Goal: Answer question/provide support: Share knowledge or assist other users

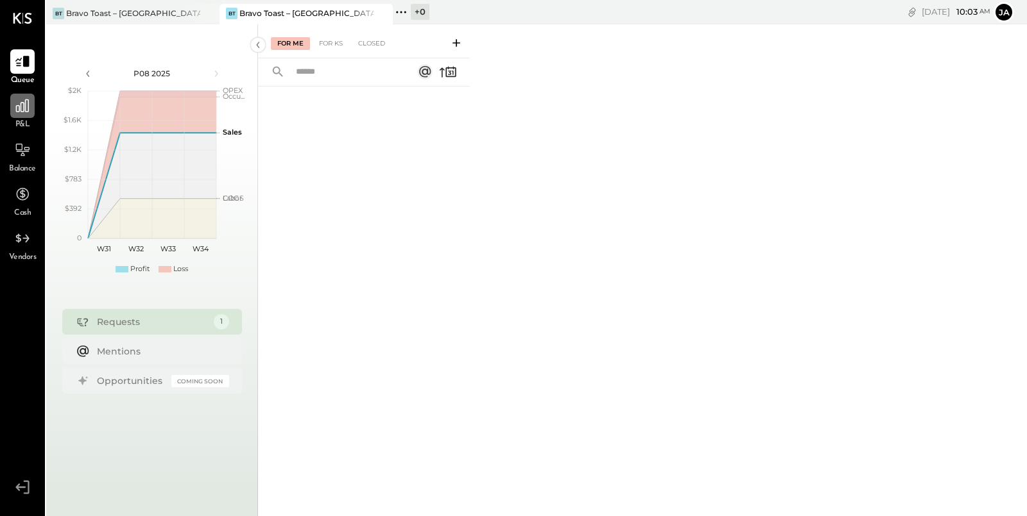
click at [19, 113] on icon at bounding box center [22, 106] width 17 height 17
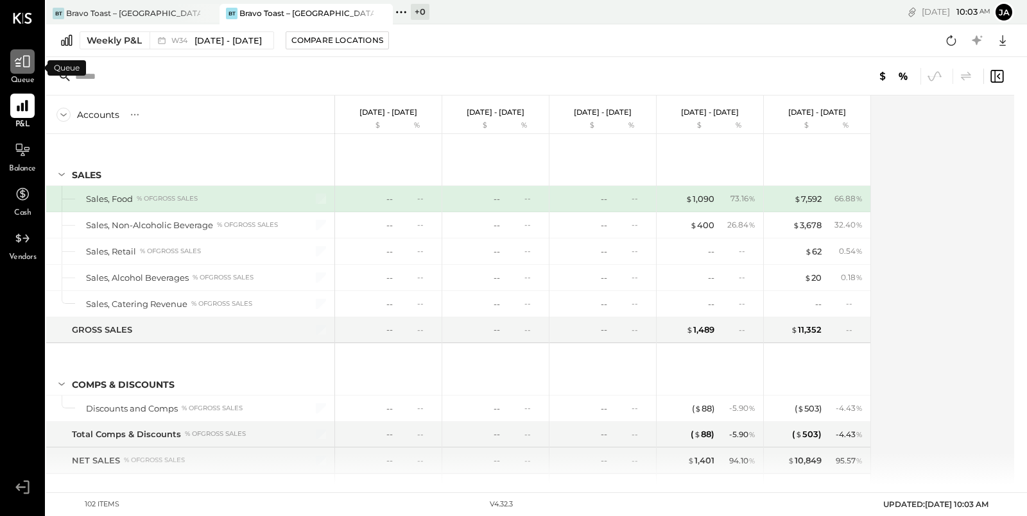
click at [19, 63] on icon at bounding box center [22, 62] width 15 height 12
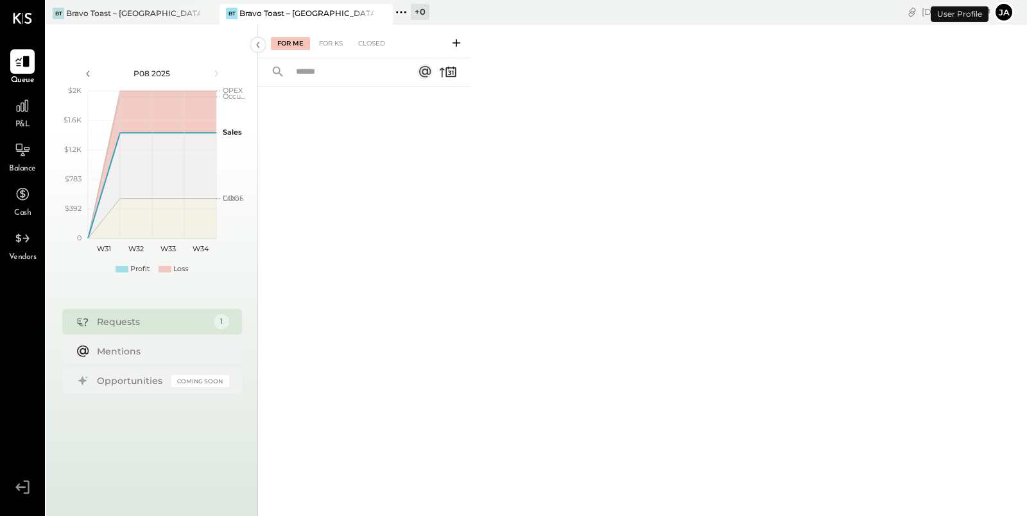
click at [459, 44] on icon at bounding box center [456, 43] width 13 height 13
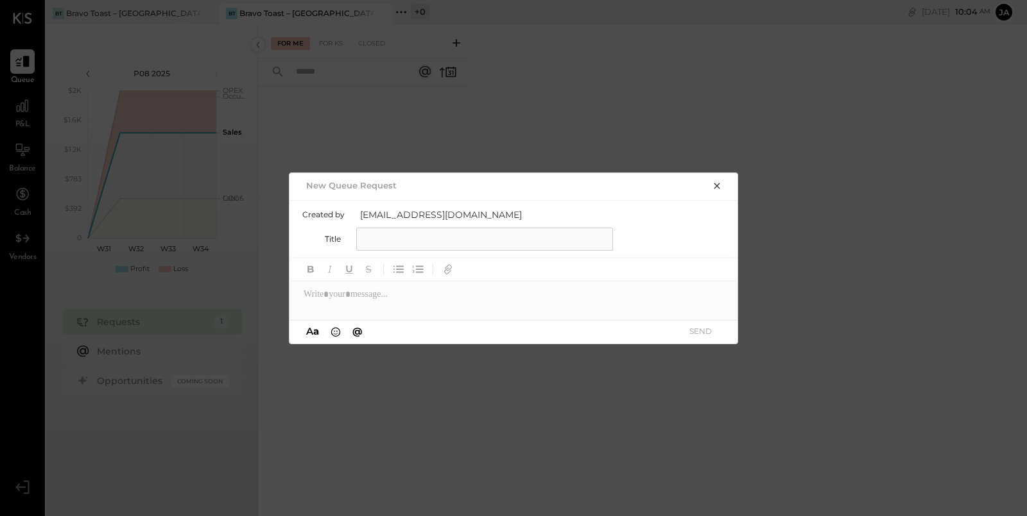
click at [463, 237] on input "text" at bounding box center [484, 239] width 257 height 23
click at [434, 241] on input "**********" at bounding box center [484, 239] width 257 height 23
click at [562, 246] on input "**********" at bounding box center [484, 239] width 257 height 23
click at [499, 242] on input "**********" at bounding box center [484, 239] width 257 height 23
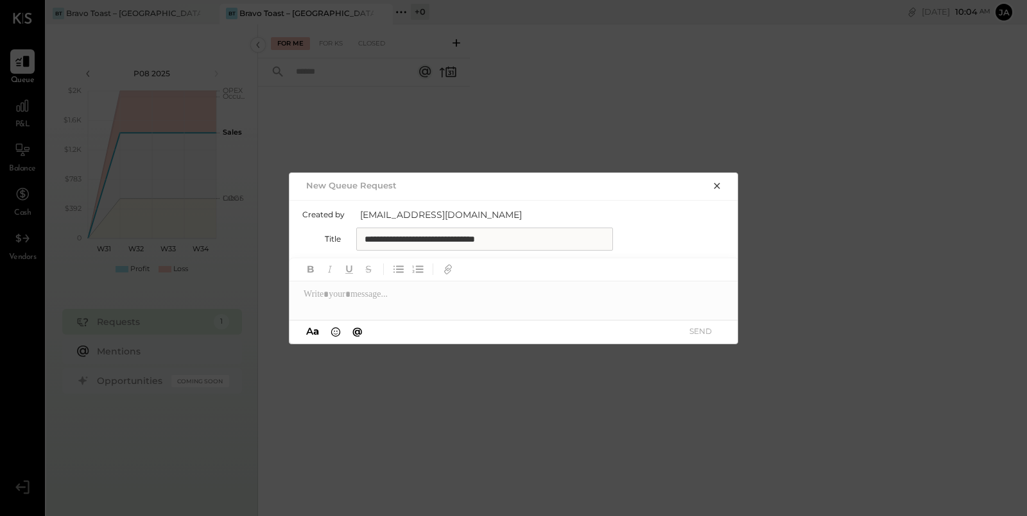
type input "**********"
click at [476, 299] on div at bounding box center [513, 295] width 449 height 26
click at [700, 326] on button "SEND" at bounding box center [699, 331] width 51 height 17
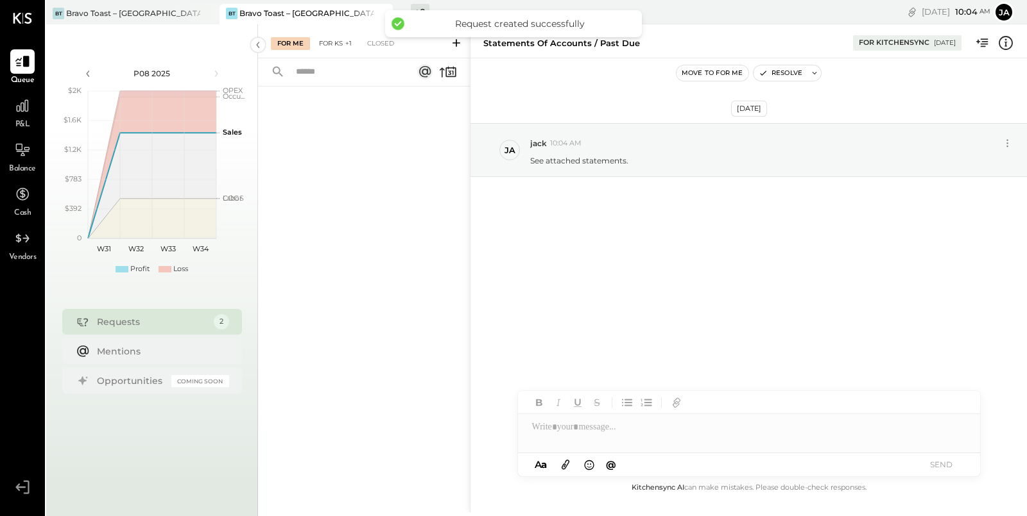
click at [327, 47] on div "For KS +1" at bounding box center [335, 43] width 46 height 13
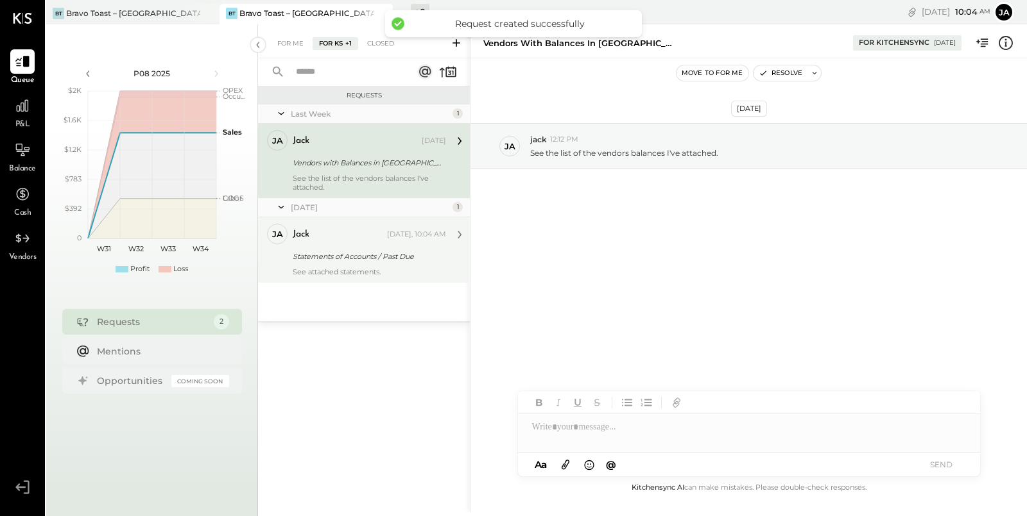
click at [402, 263] on div "Statements of Accounts / Past Due" at bounding box center [367, 256] width 149 height 15
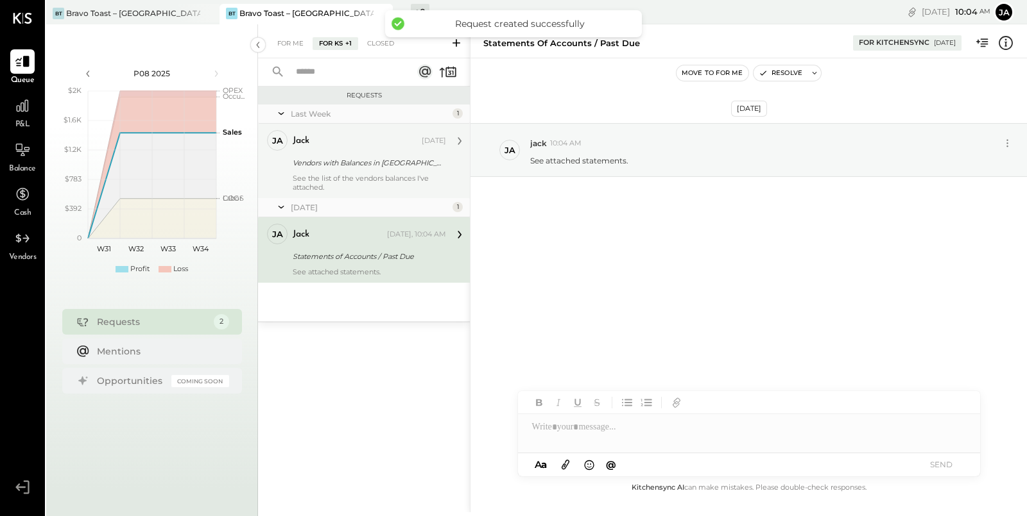
click at [368, 164] on div "Vendors with Balances in [GEOGRAPHIC_DATA]" at bounding box center [367, 163] width 149 height 13
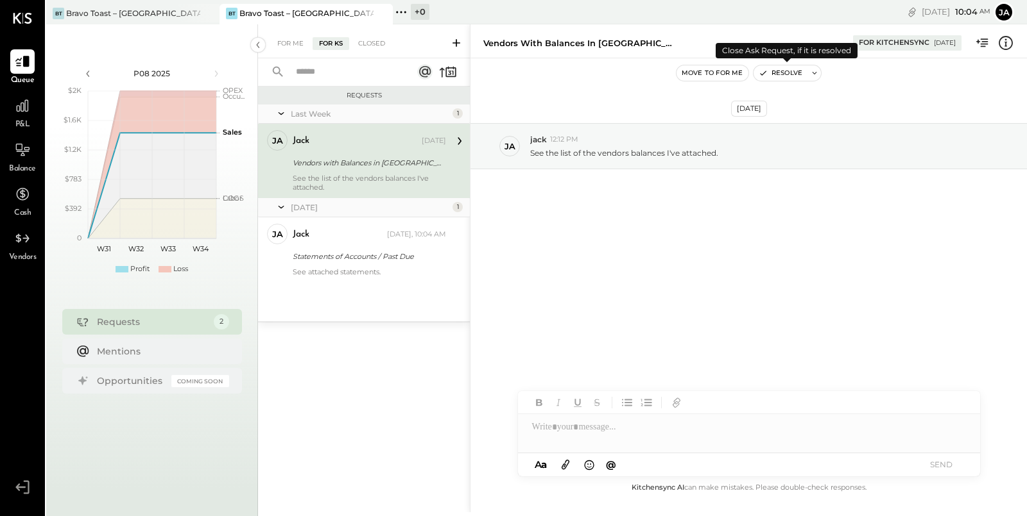
click at [776, 74] on button "Resolve" at bounding box center [780, 72] width 54 height 15
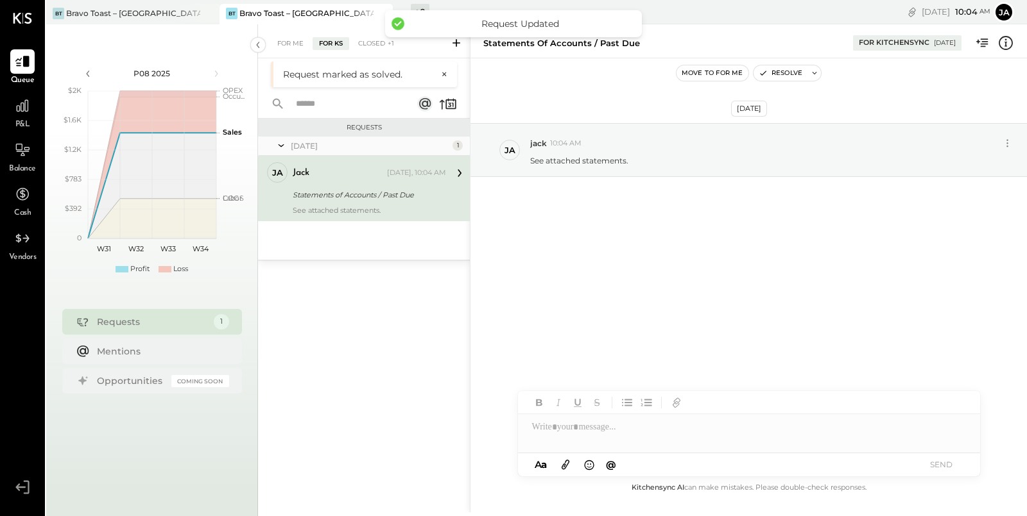
click at [606, 439] on div at bounding box center [749, 427] width 462 height 26
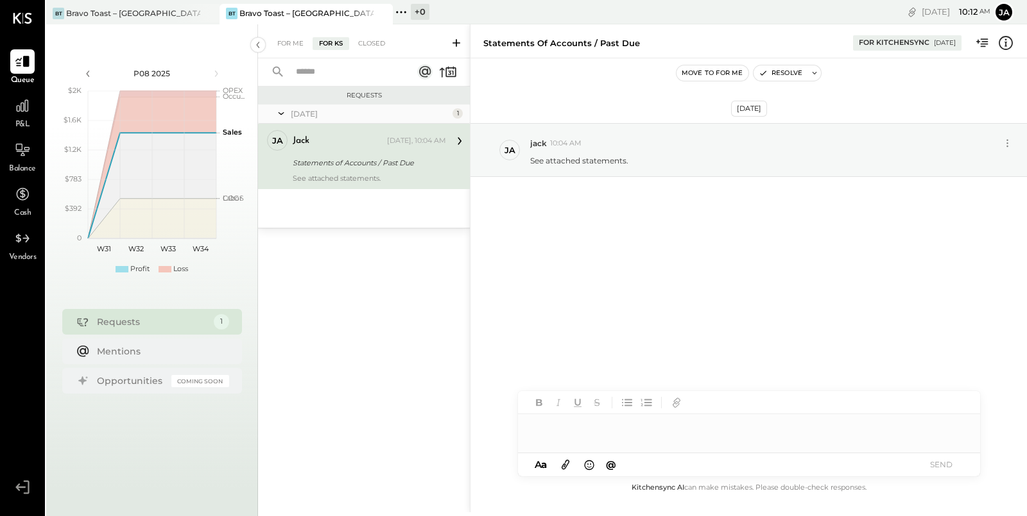
click at [566, 471] on icon at bounding box center [565, 464] width 14 height 15
click at [672, 359] on icon "button" at bounding box center [675, 357] width 6 height 6
click at [591, 391] on div at bounding box center [749, 379] width 462 height 26
click at [564, 465] on icon at bounding box center [565, 466] width 8 height 10
click at [562, 465] on icon at bounding box center [565, 464] width 14 height 15
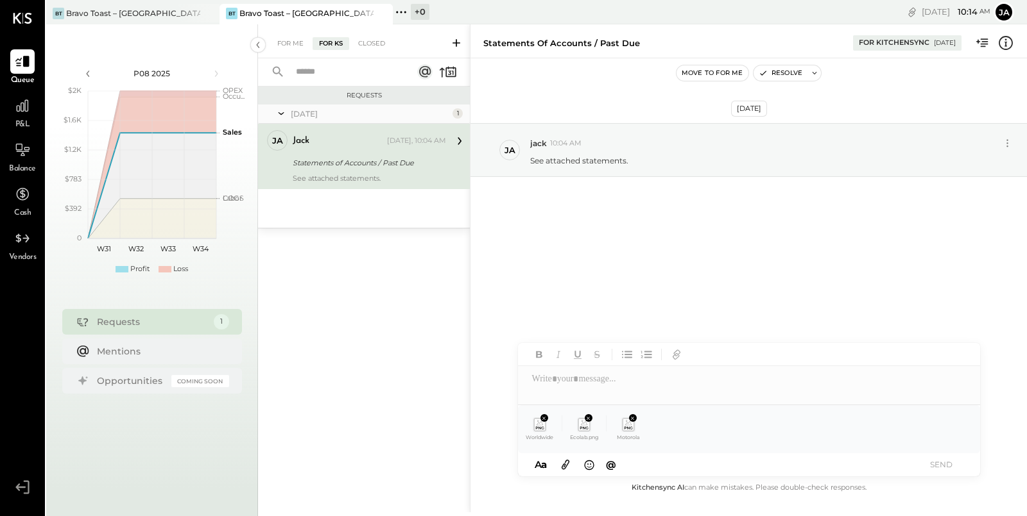
click at [565, 465] on icon at bounding box center [565, 466] width 8 height 10
click at [568, 466] on icon at bounding box center [565, 464] width 14 height 15
click at [566, 466] on icon at bounding box center [565, 466] width 8 height 10
click at [567, 464] on icon at bounding box center [565, 464] width 14 height 15
click at [629, 381] on div at bounding box center [749, 379] width 462 height 26
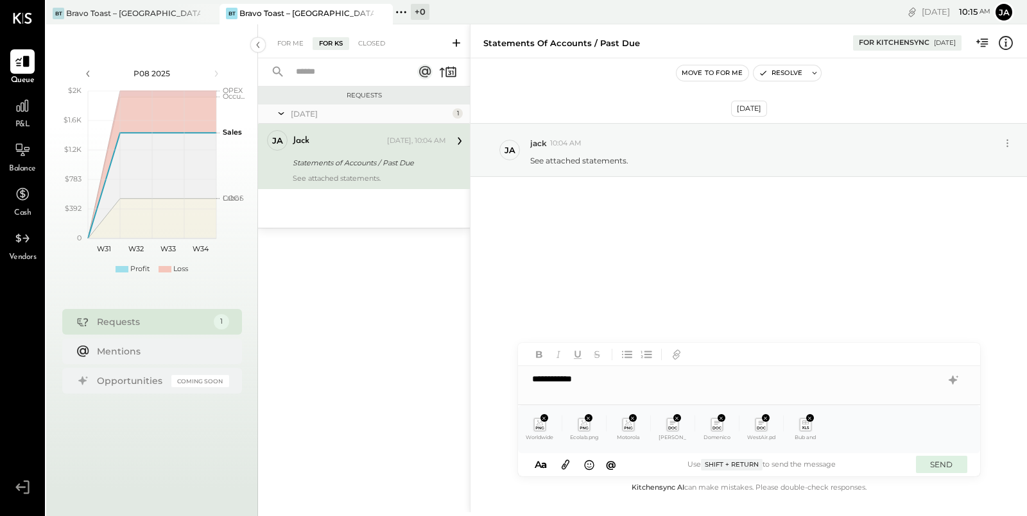
click at [939, 464] on button "SEND" at bounding box center [941, 464] width 51 height 17
